Goal: Communication & Community: Answer question/provide support

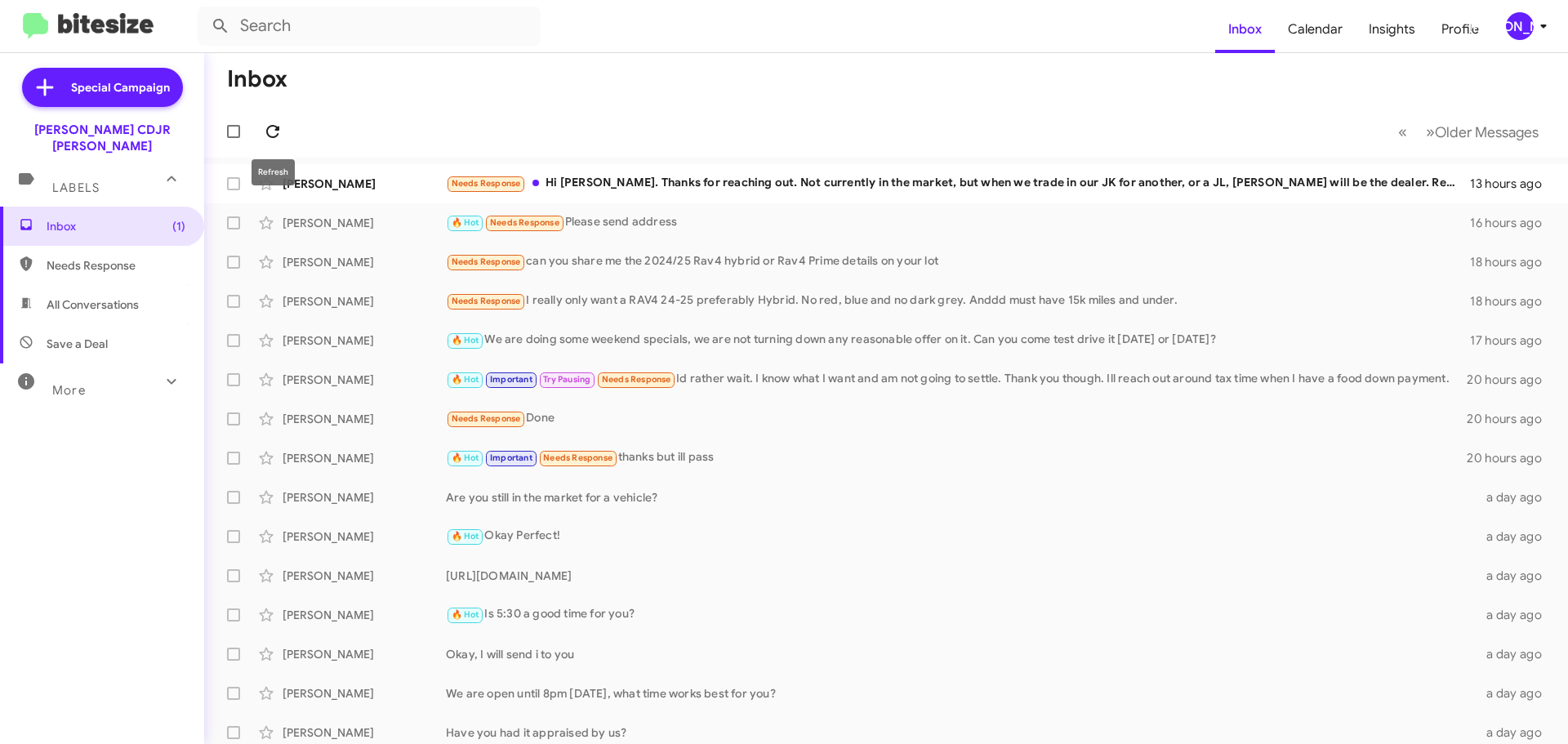
click at [281, 124] on icon at bounding box center [273, 132] width 20 height 20
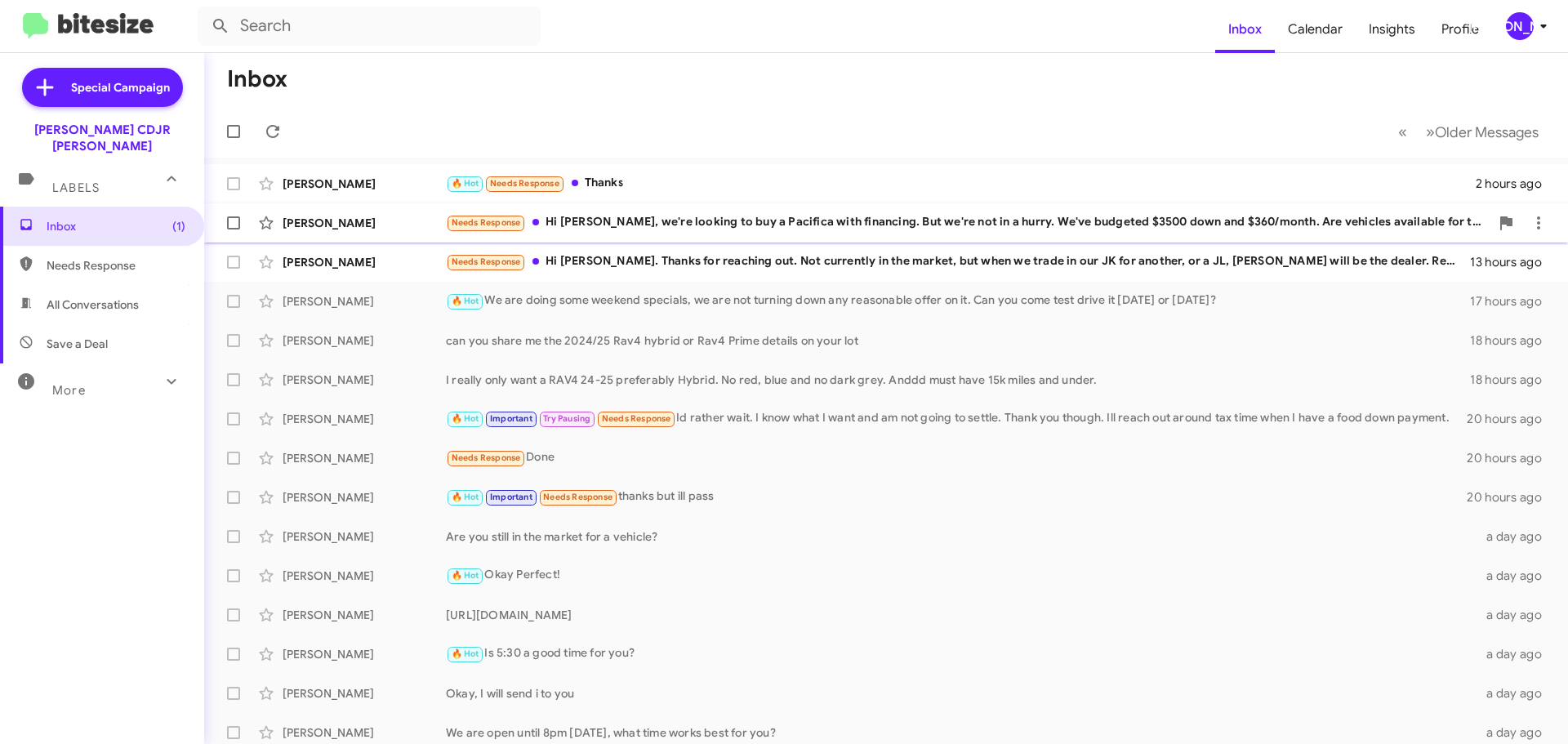
click at [802, 220] on div "Needs Response Hi [PERSON_NAME], we're looking to buy a Pacifica with financing…" at bounding box center [968, 222] width 1044 height 19
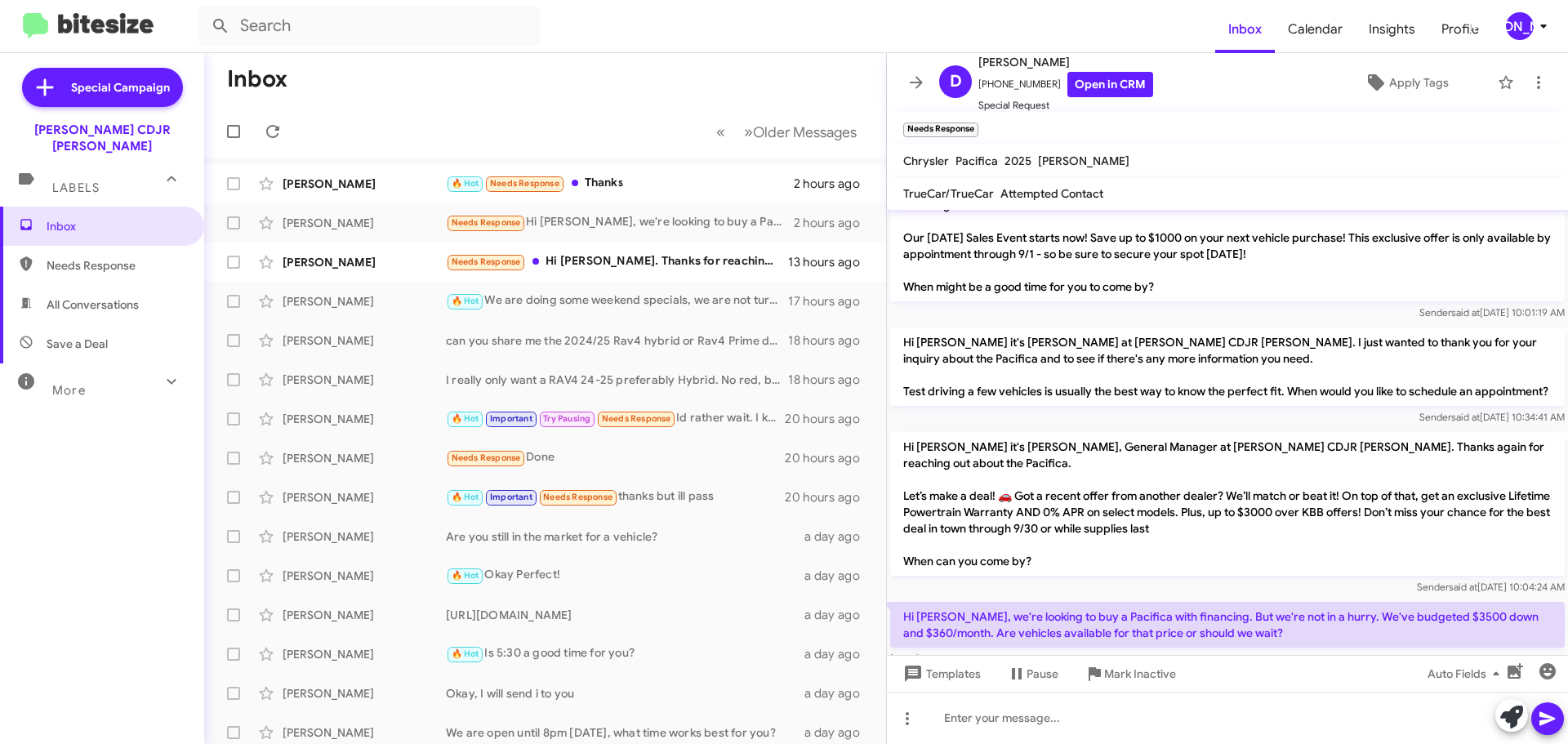
scroll to position [299, 0]
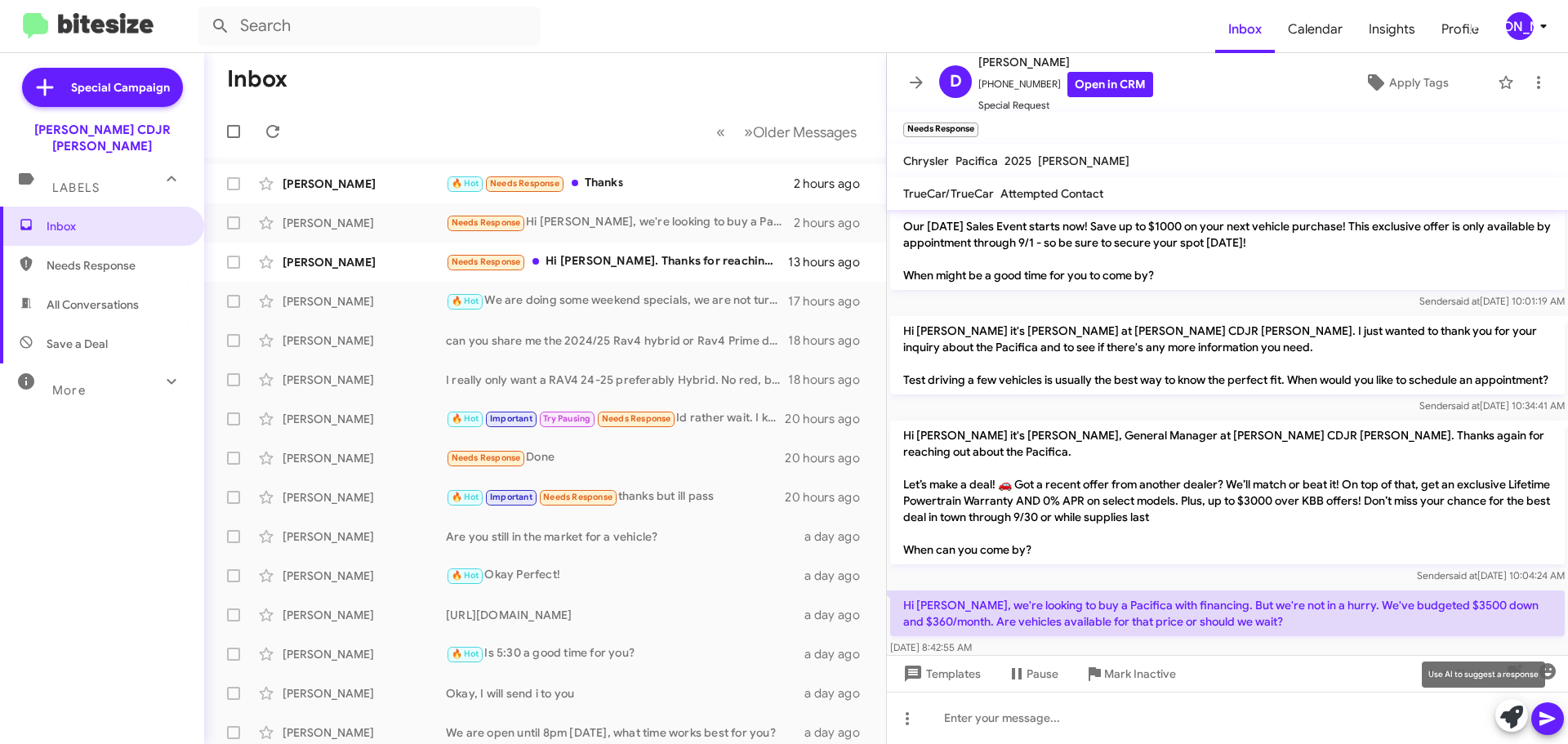
click at [1517, 710] on icon at bounding box center [1512, 717] width 23 height 23
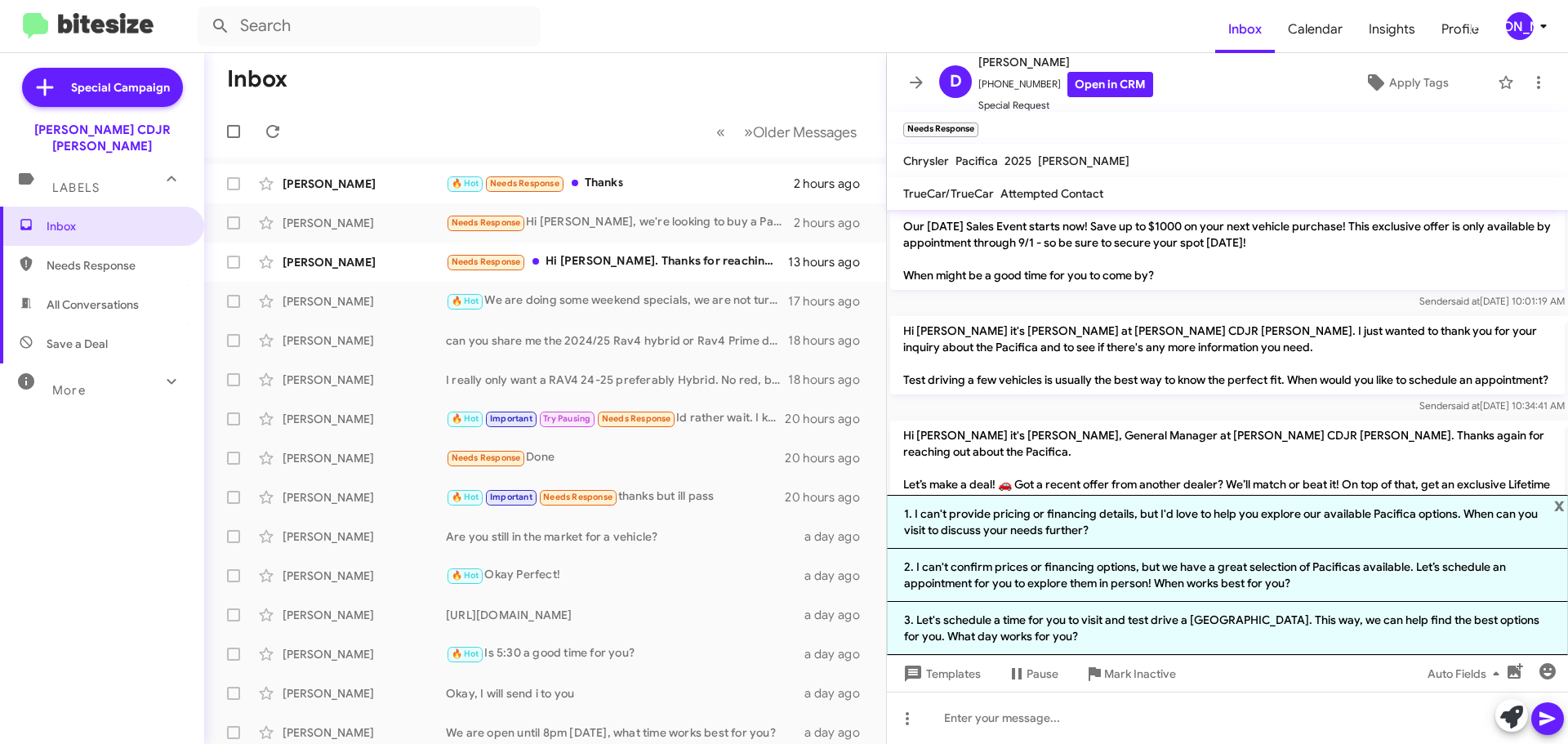
click at [1174, 421] on p "Hi [PERSON_NAME] it's [PERSON_NAME], General Manager at [PERSON_NAME] CDJR [PER…" at bounding box center [1227, 492] width 675 height 143
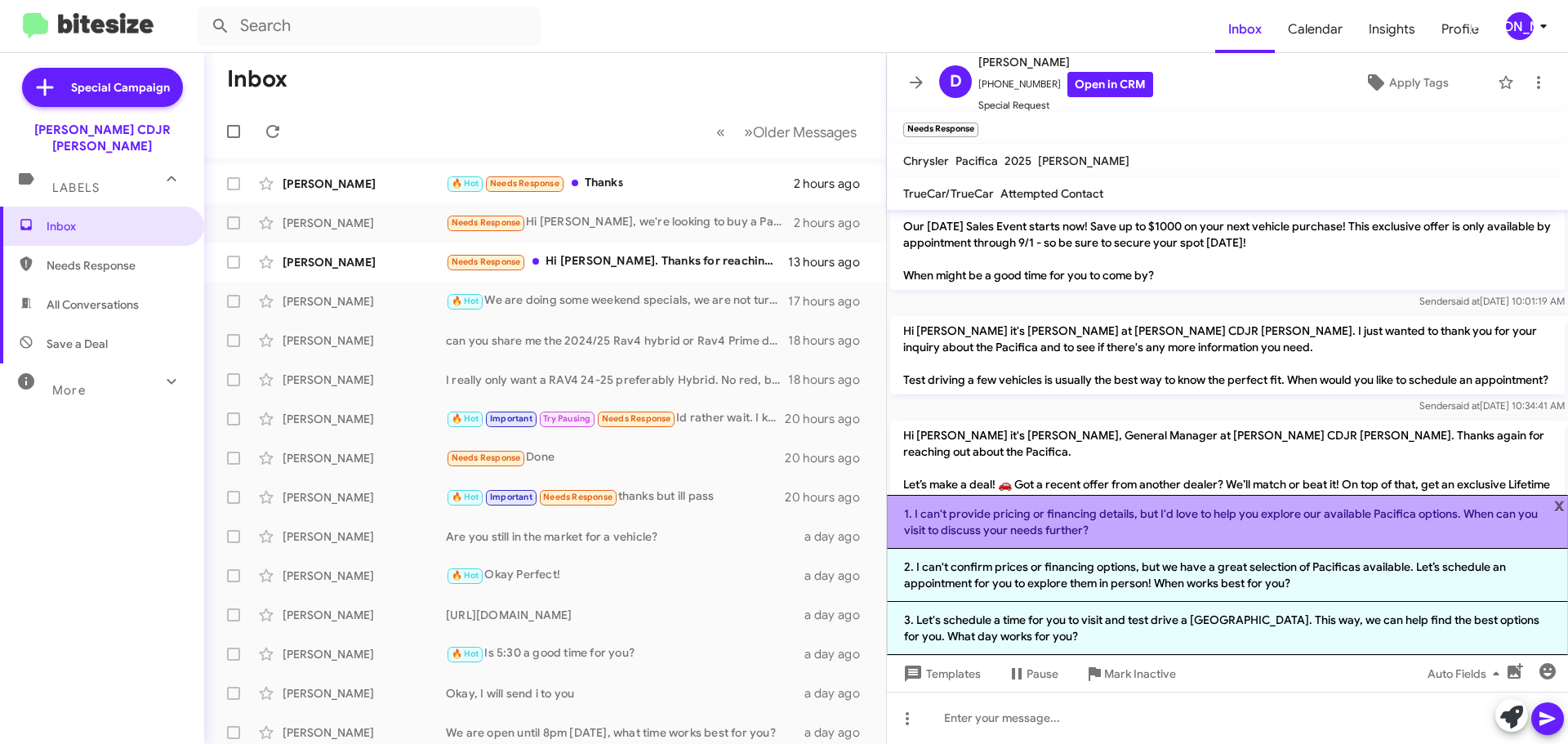
click at [1089, 529] on li "1. I can't provide pricing or financing details, but I'd love to help you explo…" at bounding box center [1227, 521] width 681 height 54
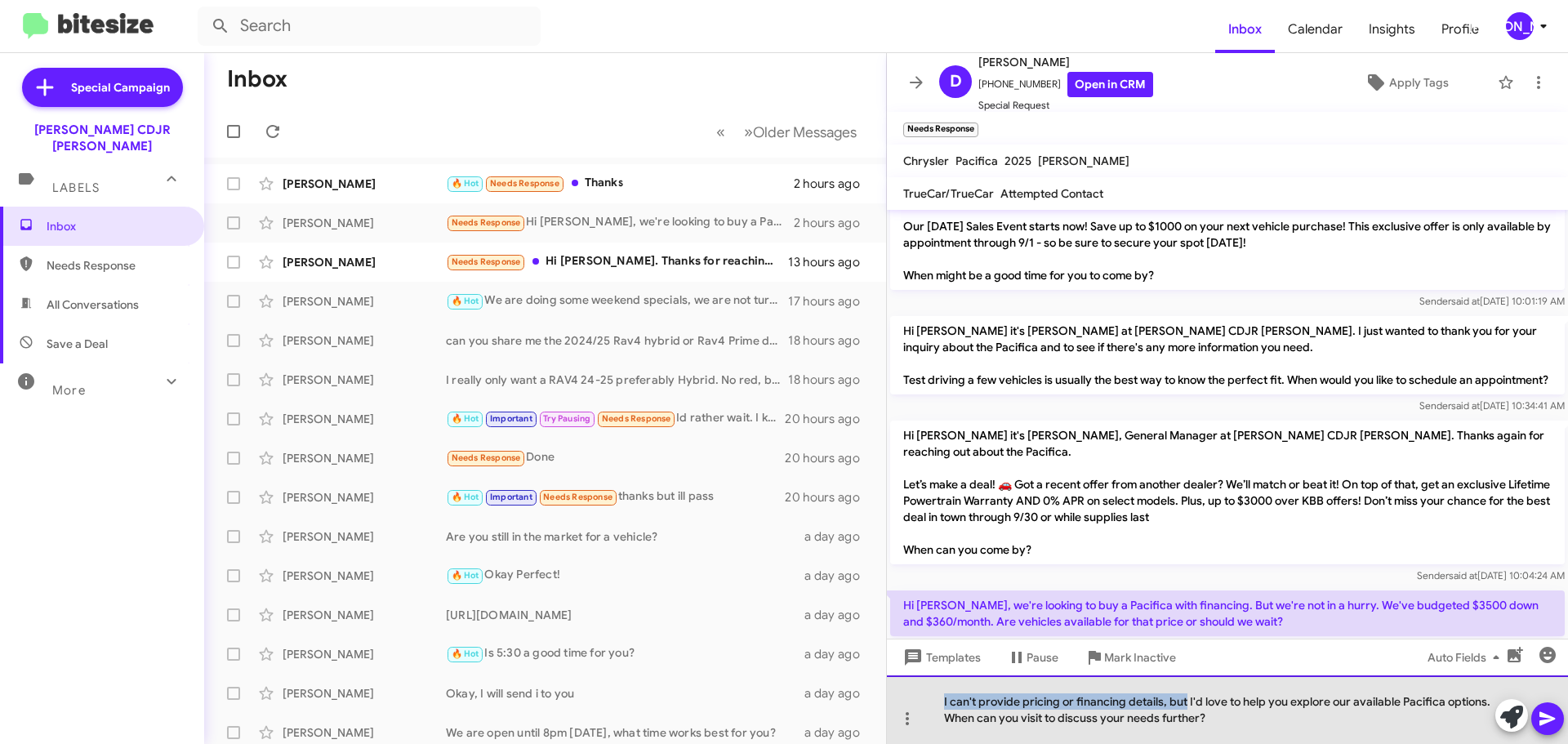
drag, startPoint x: 1184, startPoint y: 702, endPoint x: 887, endPoint y: 682, distance: 297.7
click at [887, 682] on div "I can't provide pricing or financing details, but I'd love to help you explore …" at bounding box center [1227, 709] width 681 height 69
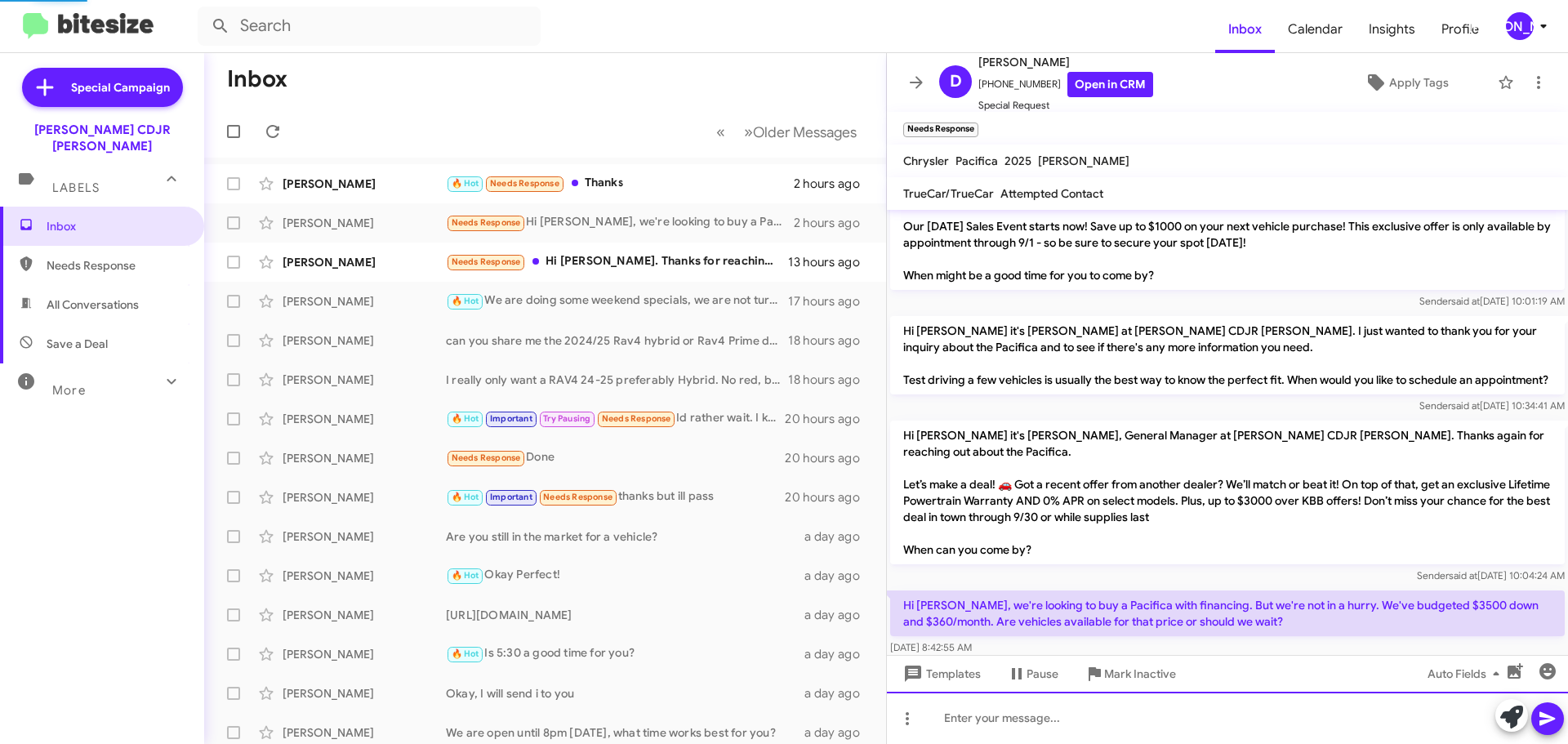
scroll to position [0, 0]
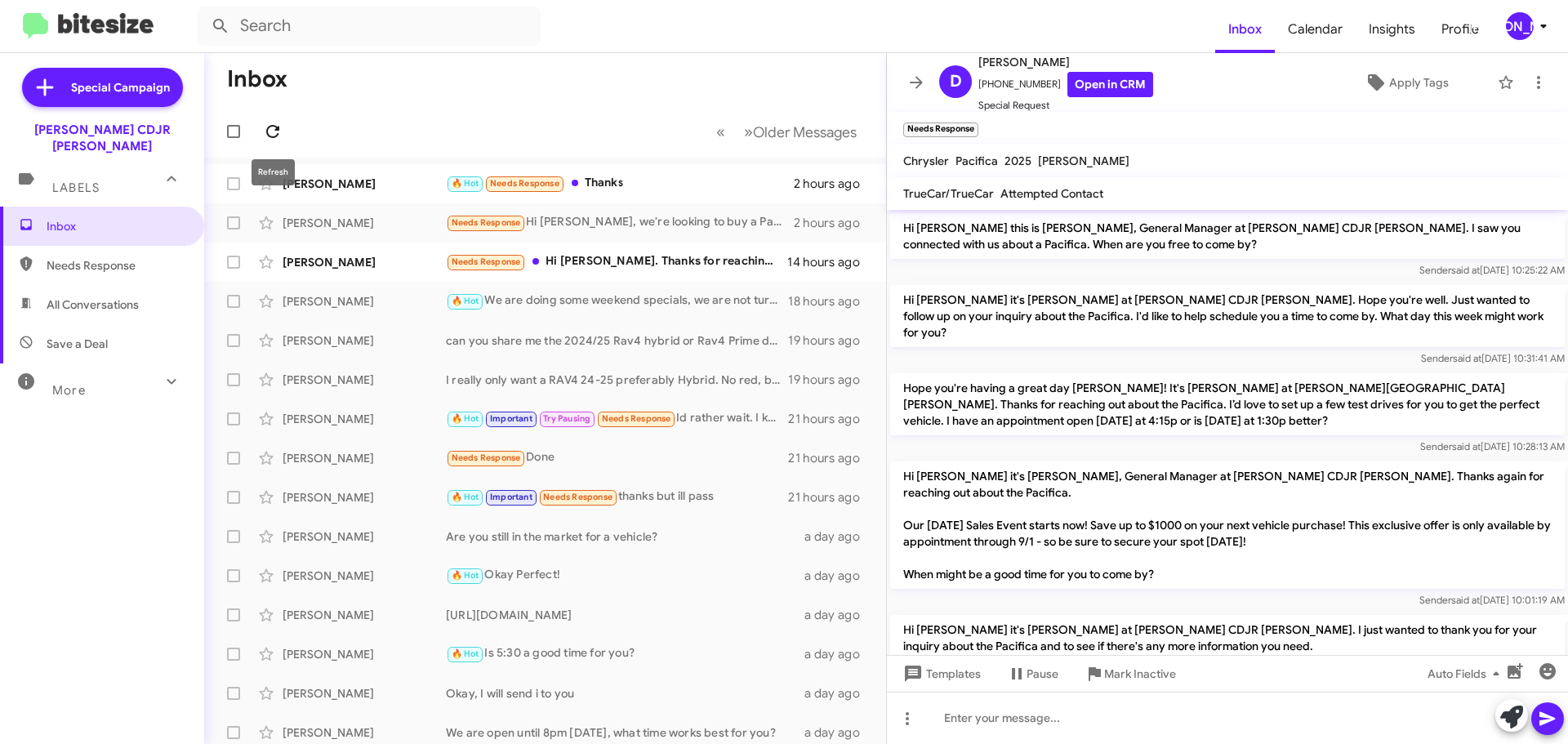
click at [271, 133] on icon at bounding box center [273, 132] width 20 height 20
